Goal: Transaction & Acquisition: Book appointment/travel/reservation

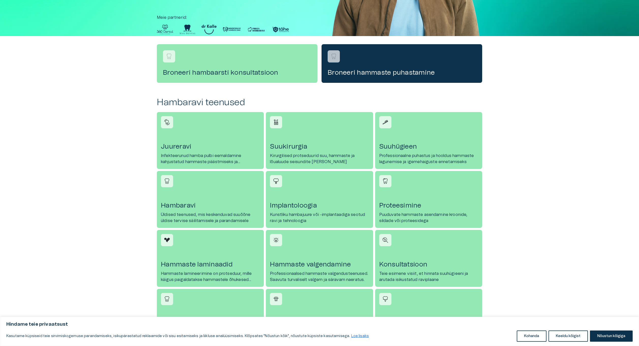
scroll to position [178, 0]
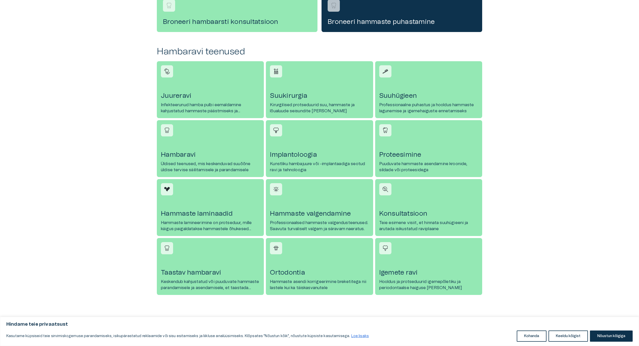
click at [226, 144] on link "[PERSON_NAME] Üldised teenused, mis keskenduvad suuõõne üldise tervise säilitam…" at bounding box center [210, 148] width 107 height 57
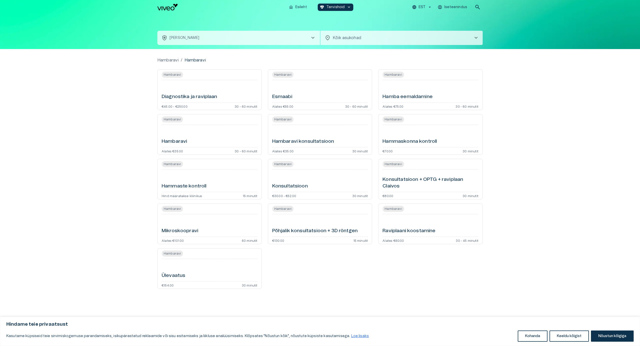
click at [200, 141] on div "Hambaravi" at bounding box center [210, 136] width 96 height 18
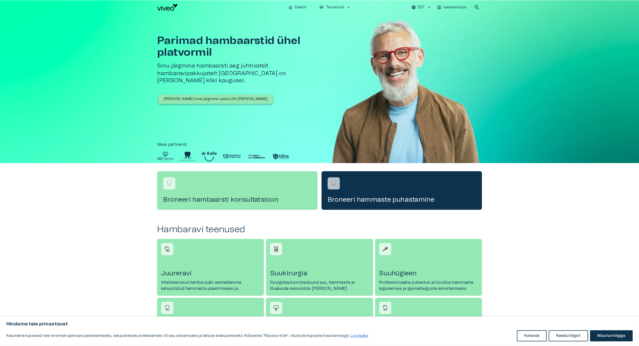
scroll to position [178, 0]
